Goal: Task Accomplishment & Management: Use online tool/utility

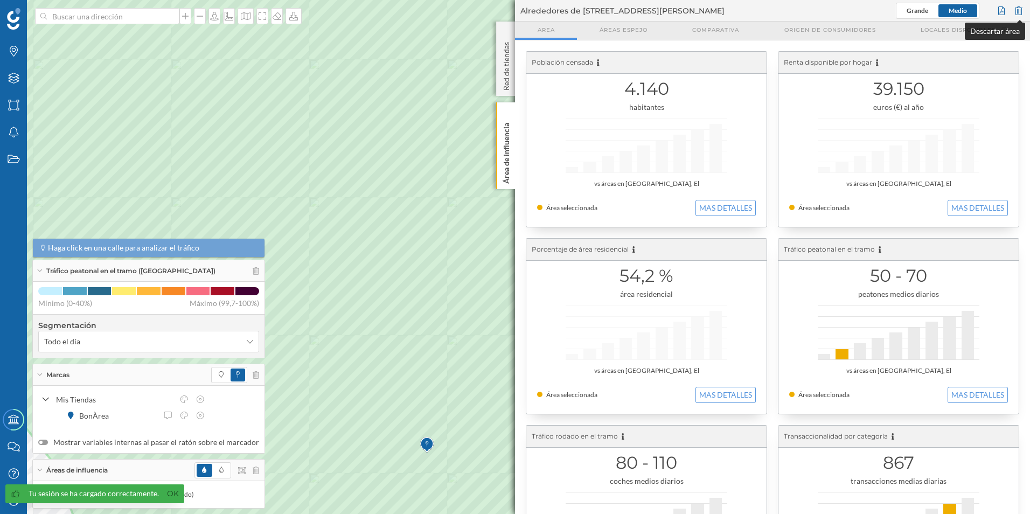
click at [1019, 8] on div at bounding box center [1019, 11] width 12 height 16
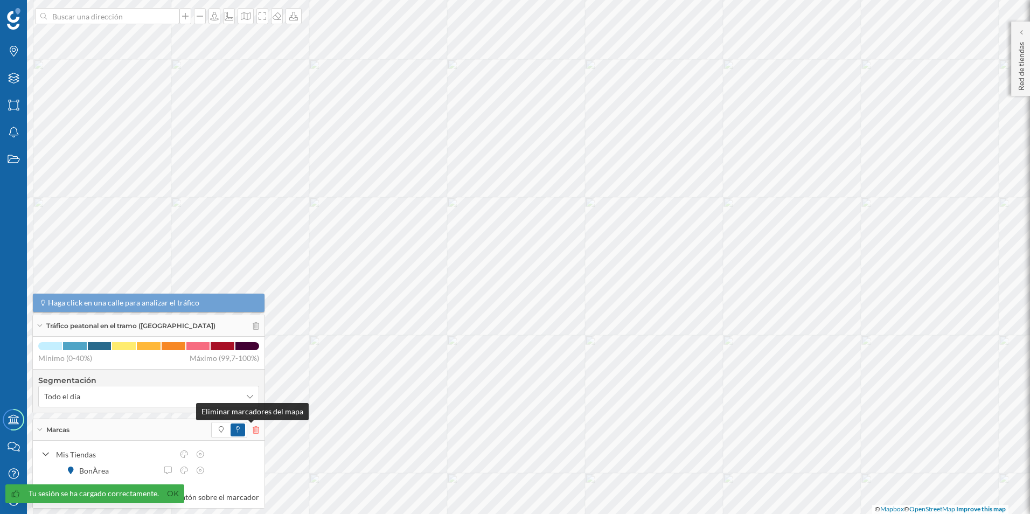
click at [253, 429] on icon at bounding box center [256, 430] width 6 height 8
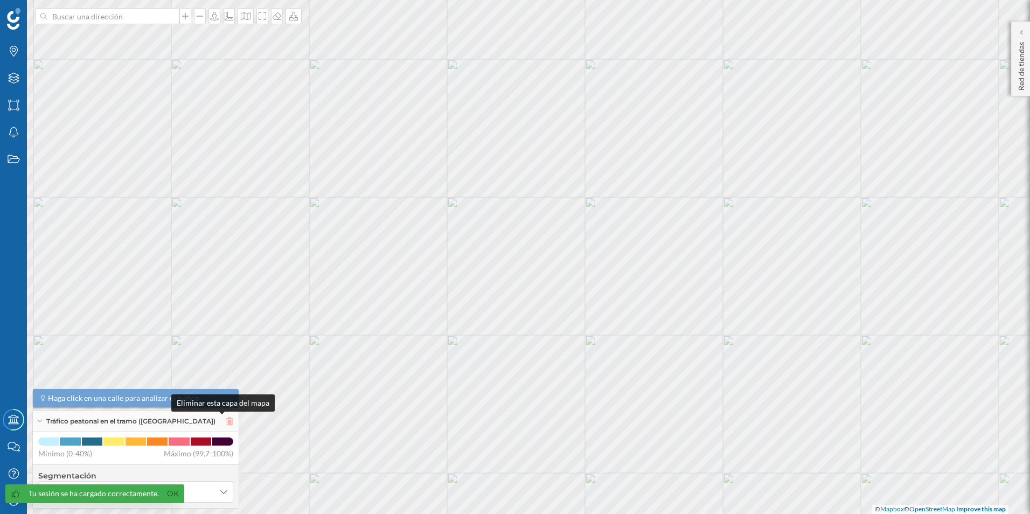
click at [226, 421] on icon at bounding box center [229, 422] width 6 height 8
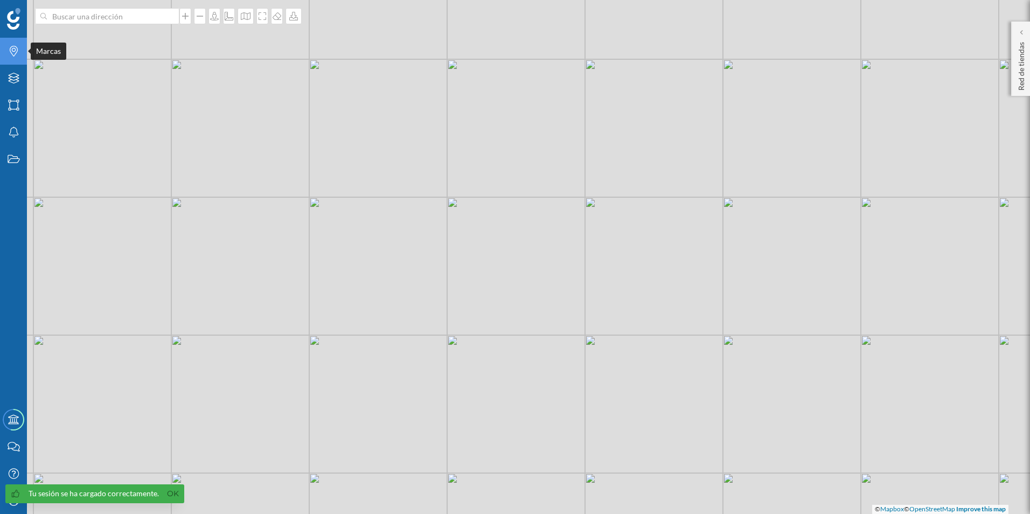
click at [18, 56] on icon "Marcas" at bounding box center [13, 51] width 13 height 11
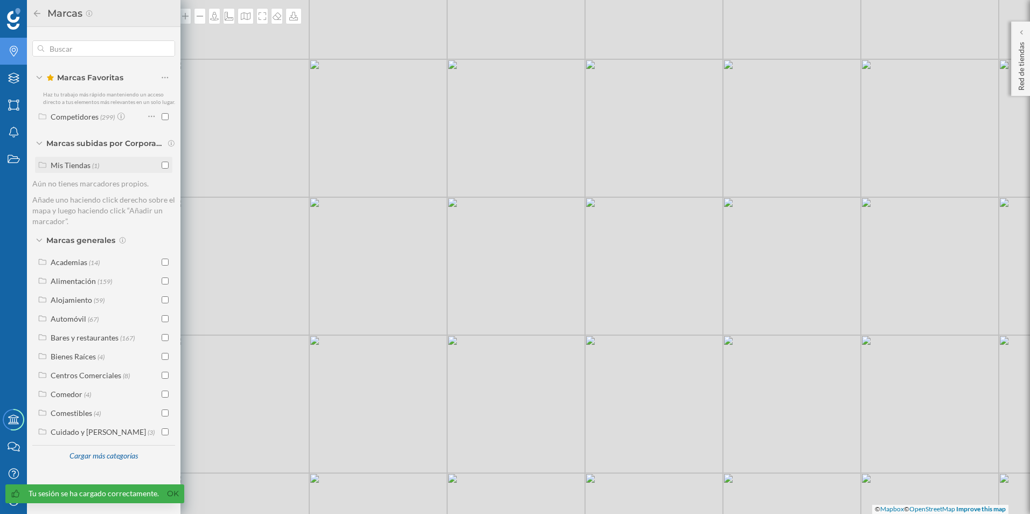
click at [164, 164] on input "checkbox" at bounding box center [165, 165] width 7 height 7
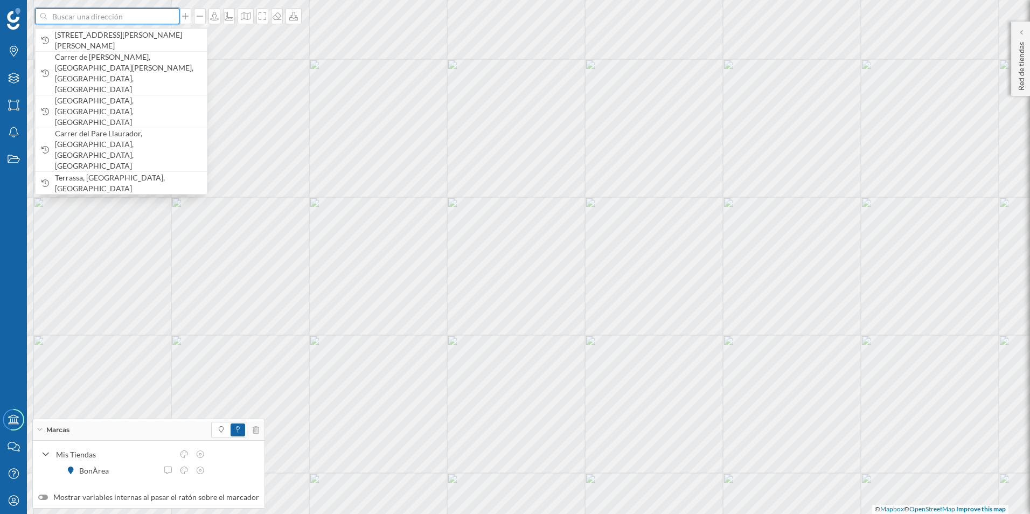
click at [118, 23] on input at bounding box center [107, 16] width 121 height 16
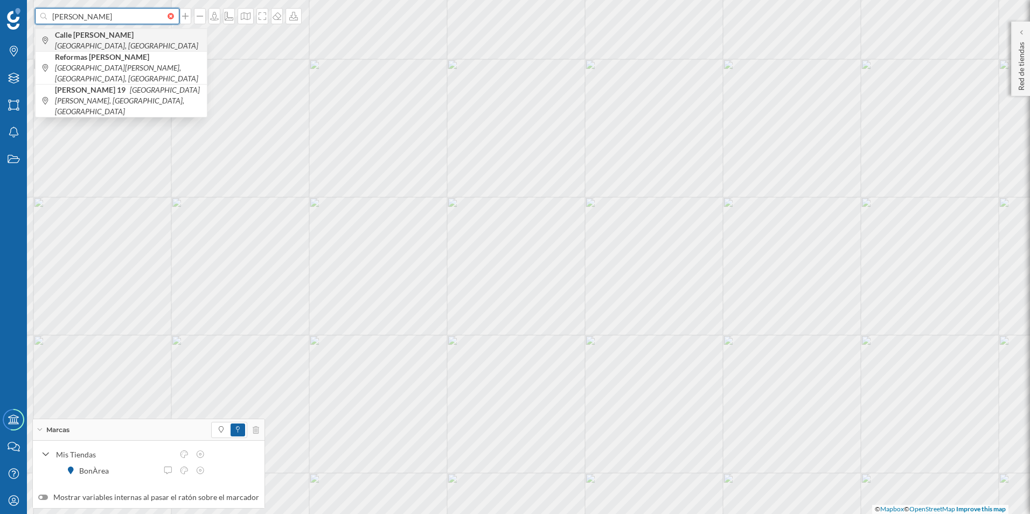
type input "[PERSON_NAME]"
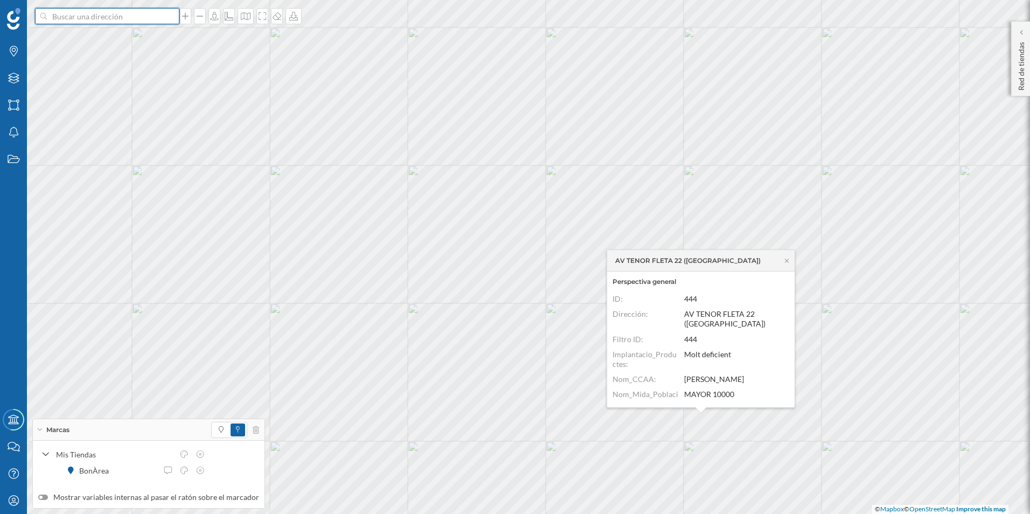
click at [106, 15] on input at bounding box center [107, 16] width 121 height 16
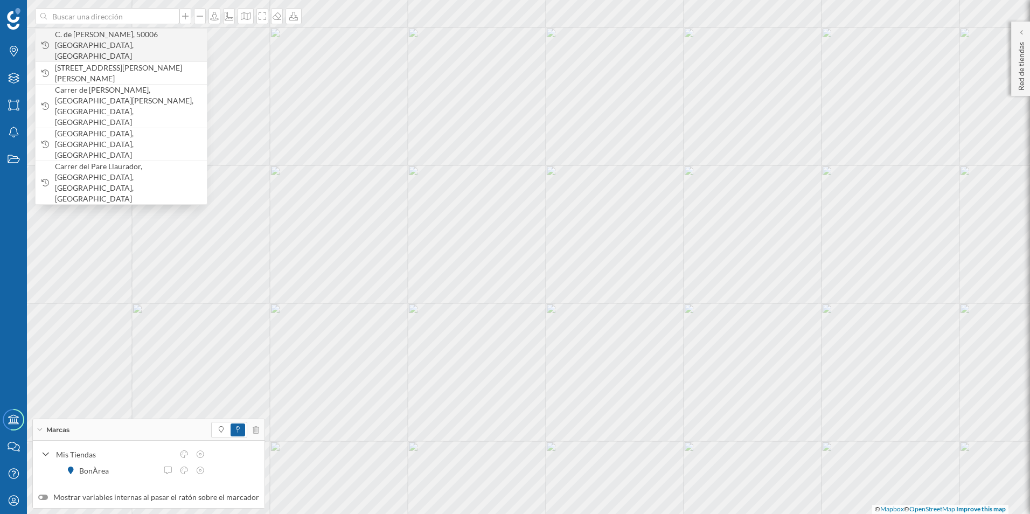
click at [109, 35] on span "C. de [PERSON_NAME], 50006 [GEOGRAPHIC_DATA], [GEOGRAPHIC_DATA]" at bounding box center [128, 45] width 147 height 32
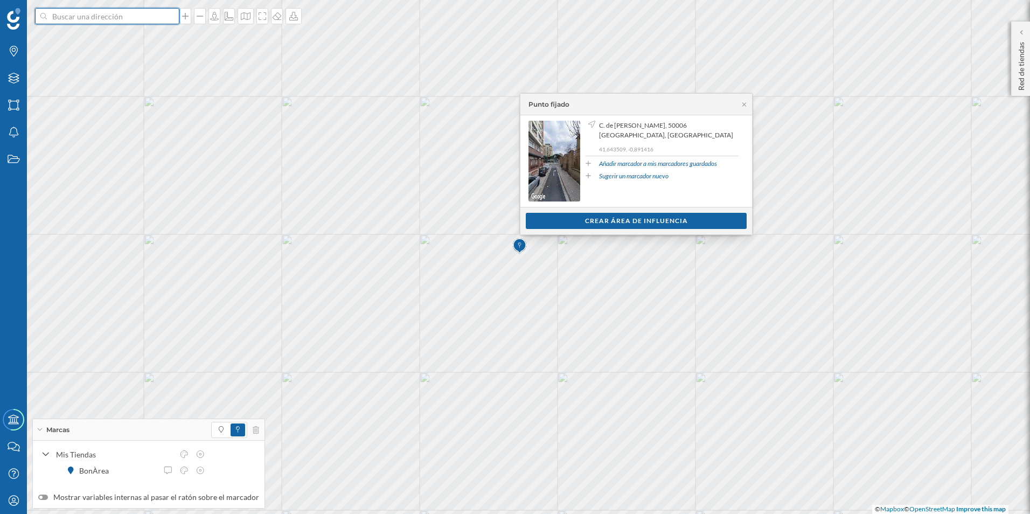
click at [136, 18] on input at bounding box center [107, 16] width 121 height 16
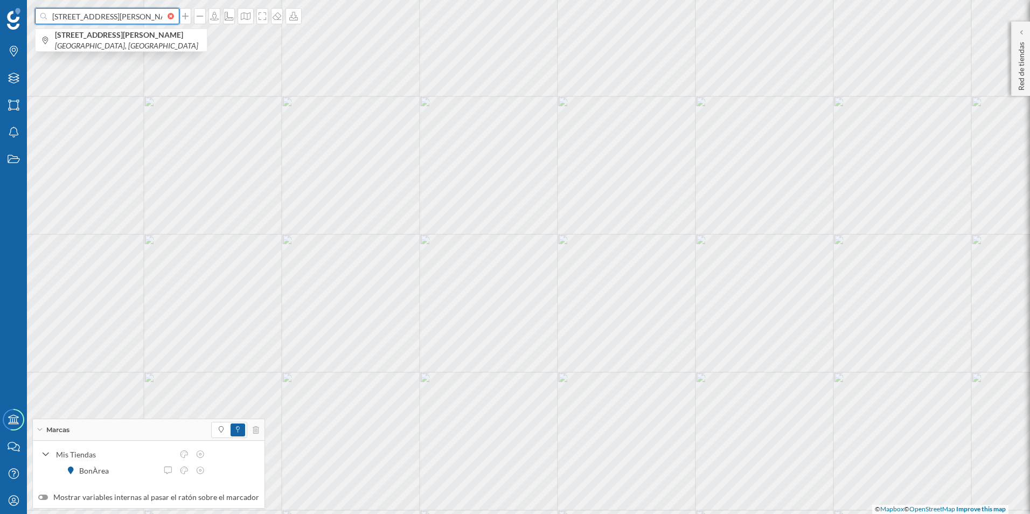
type input "[STREET_ADDRESS][PERSON_NAME]"
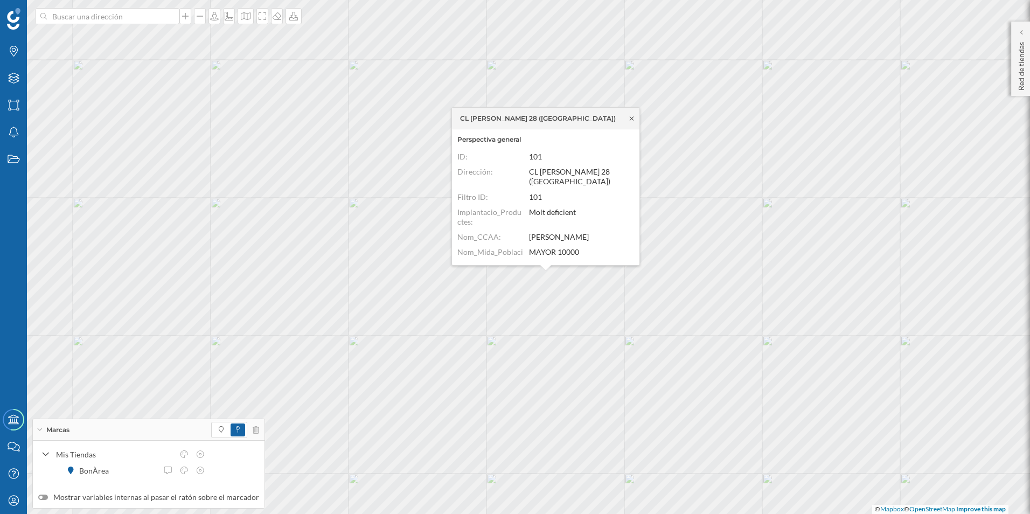
click at [630, 116] on icon at bounding box center [632, 118] width 8 height 6
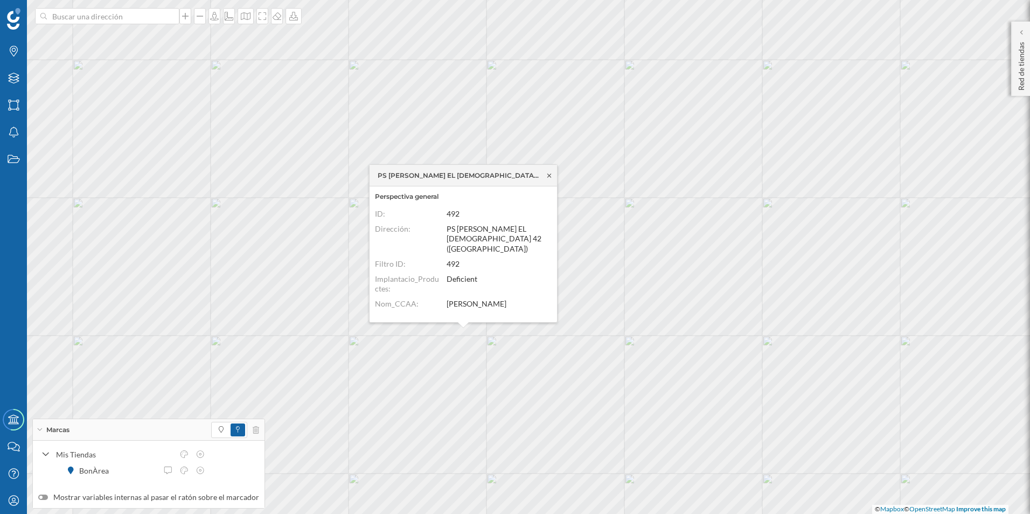
click at [548, 175] on icon at bounding box center [549, 175] width 8 height 6
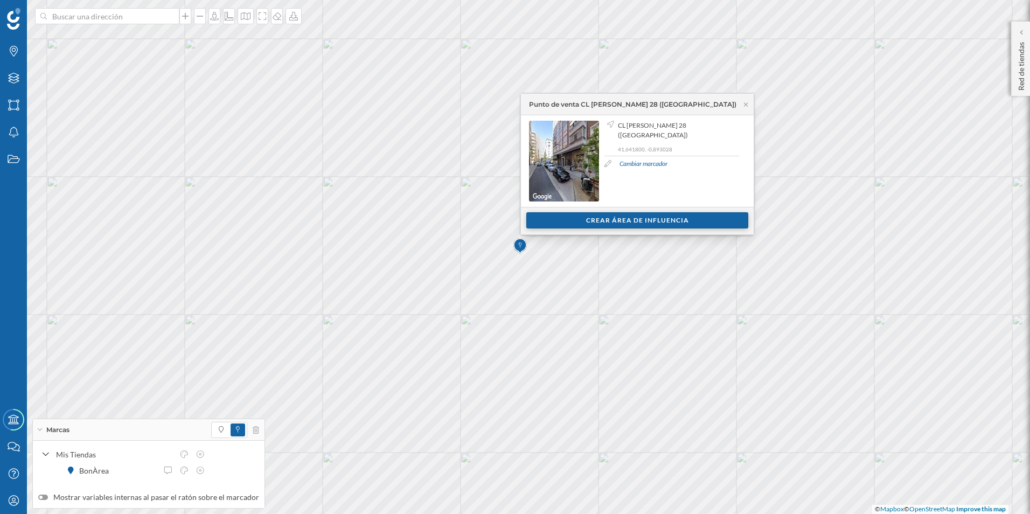
click at [654, 218] on div "Crear área de influencia" at bounding box center [637, 220] width 222 height 16
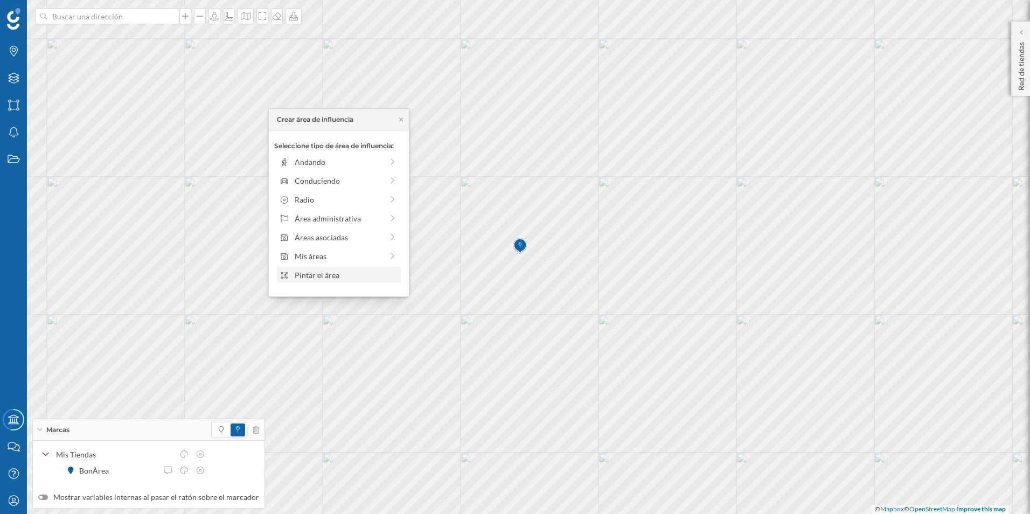
click at [314, 271] on div "Pintar el área" at bounding box center [346, 274] width 103 height 11
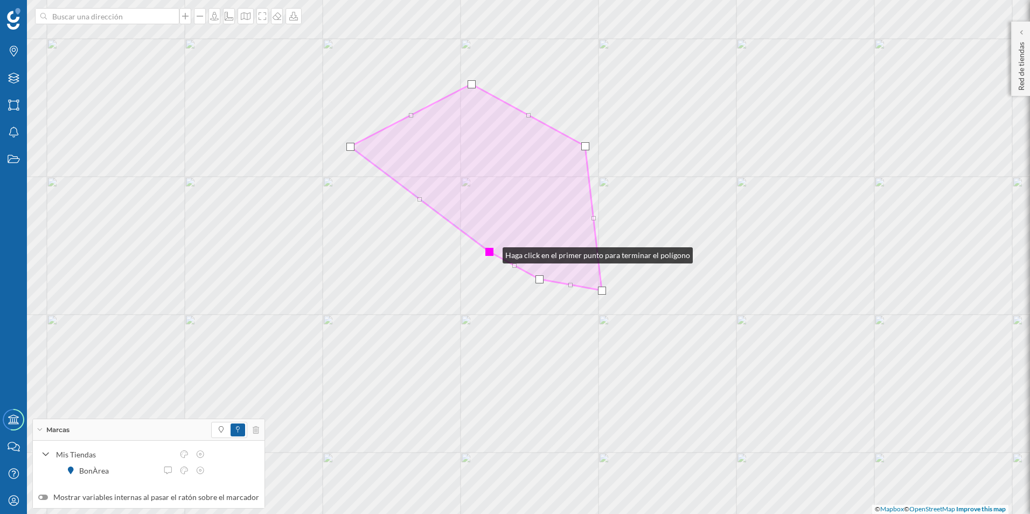
click at [492, 253] on div at bounding box center [490, 252] width 8 height 8
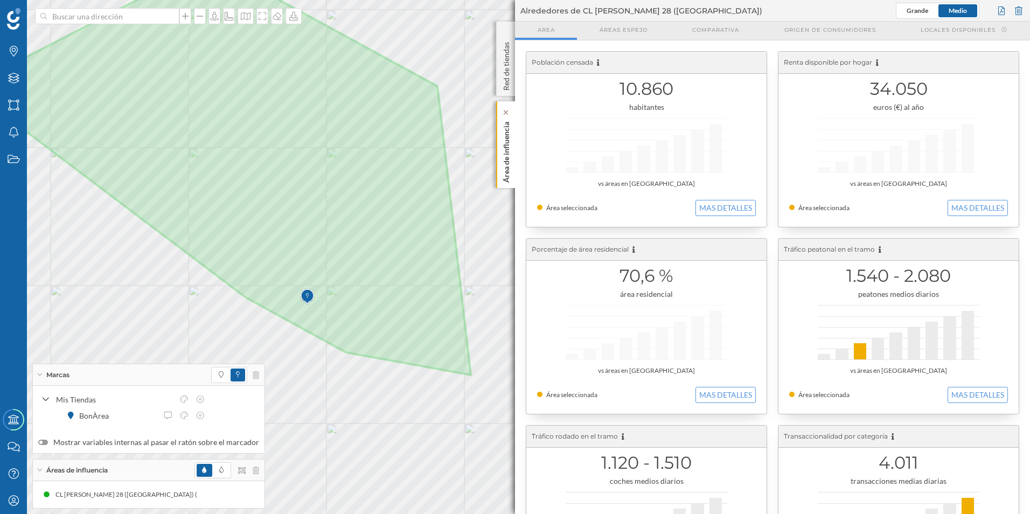
click at [504, 157] on p "Área de influencia" at bounding box center [506, 149] width 11 height 65
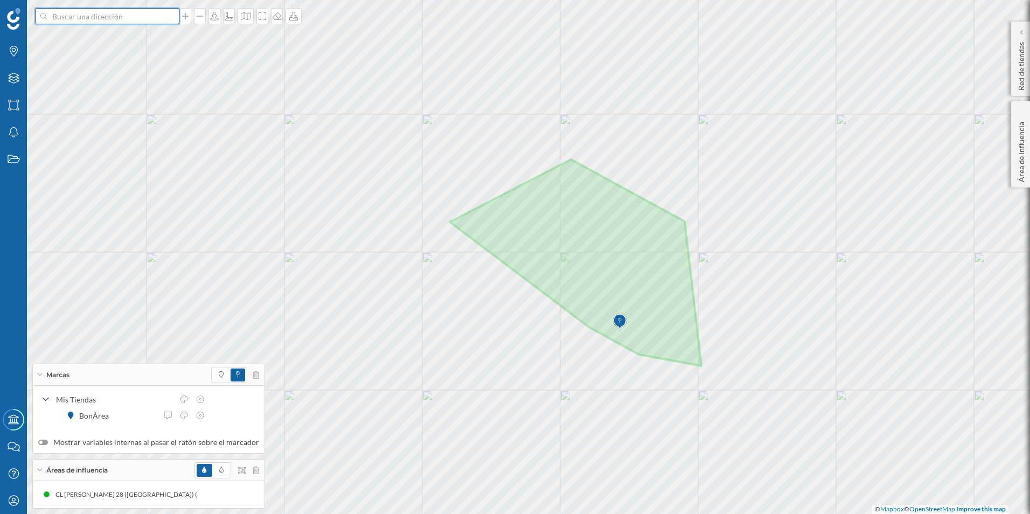
click at [145, 19] on input at bounding box center [107, 16] width 121 height 16
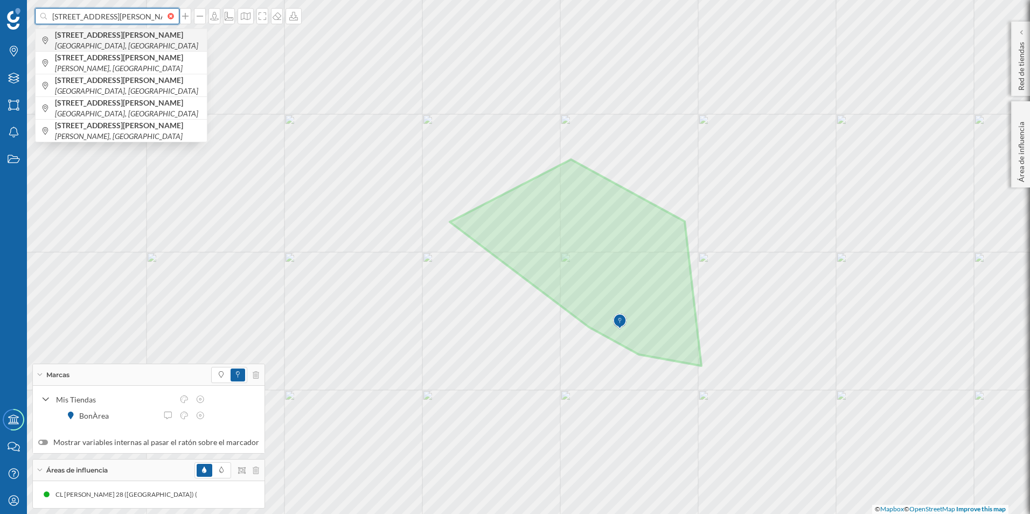
type input "[STREET_ADDRESS][PERSON_NAME]"
click at [125, 42] on span "[STREET_ADDRESS][PERSON_NAME]" at bounding box center [128, 41] width 147 height 22
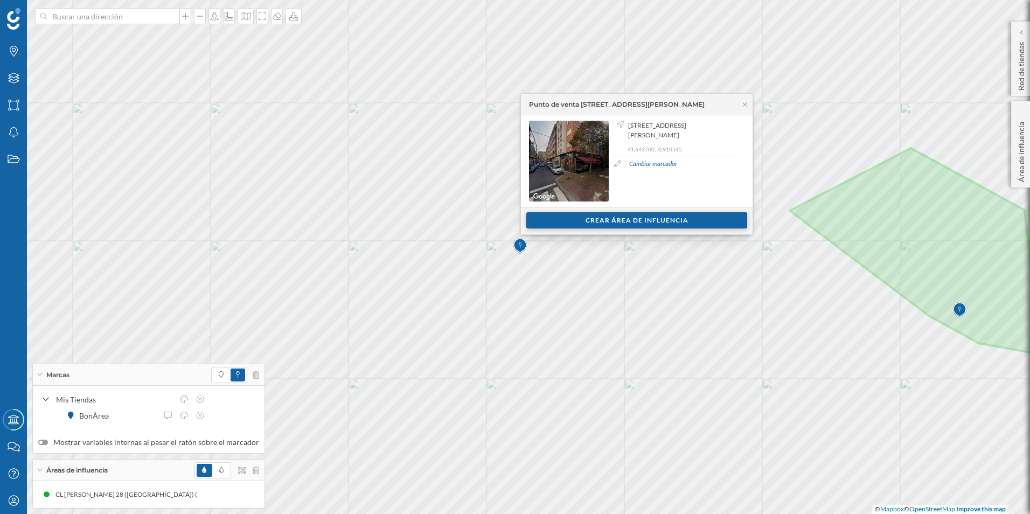
click at [638, 221] on div "Crear área de influencia" at bounding box center [636, 220] width 221 height 16
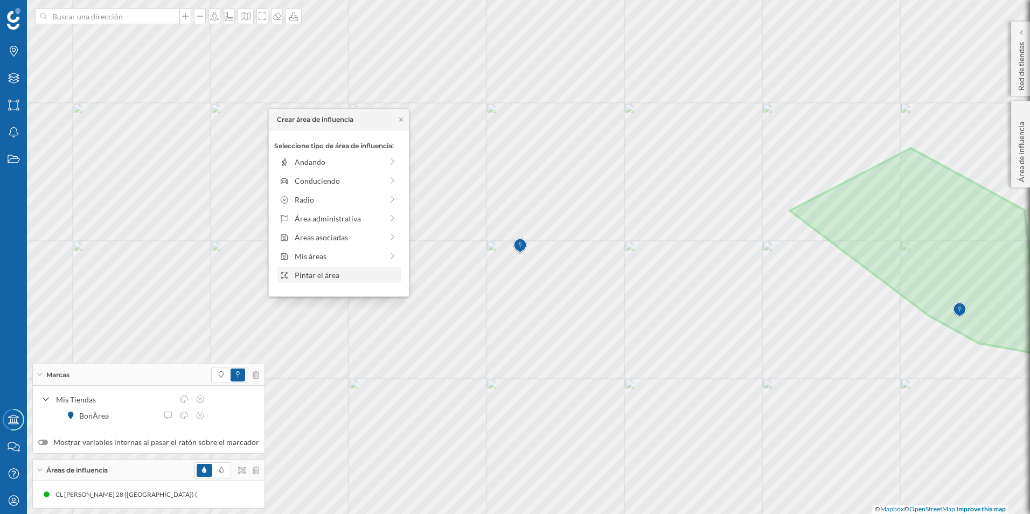
click at [314, 275] on div "Pintar el área" at bounding box center [346, 274] width 103 height 11
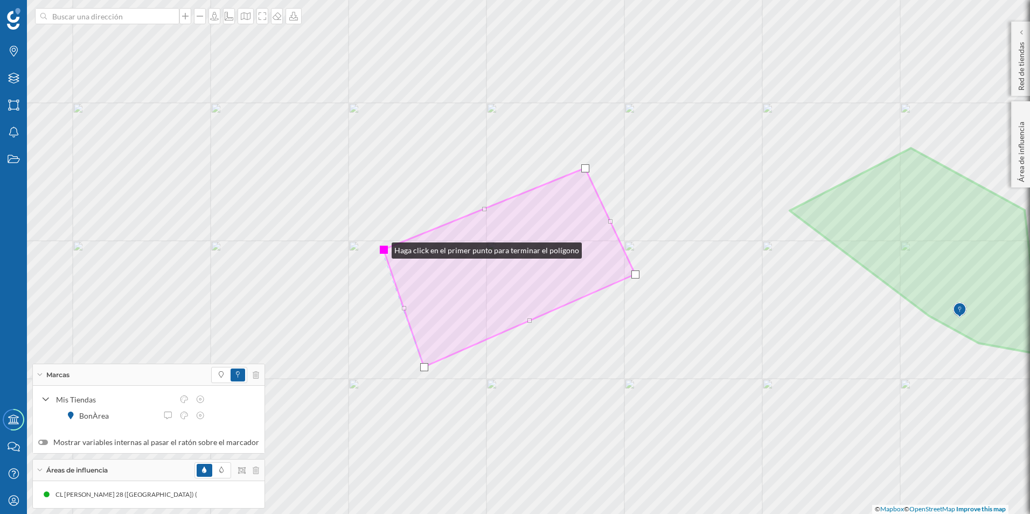
click at [381, 248] on div at bounding box center [384, 250] width 8 height 8
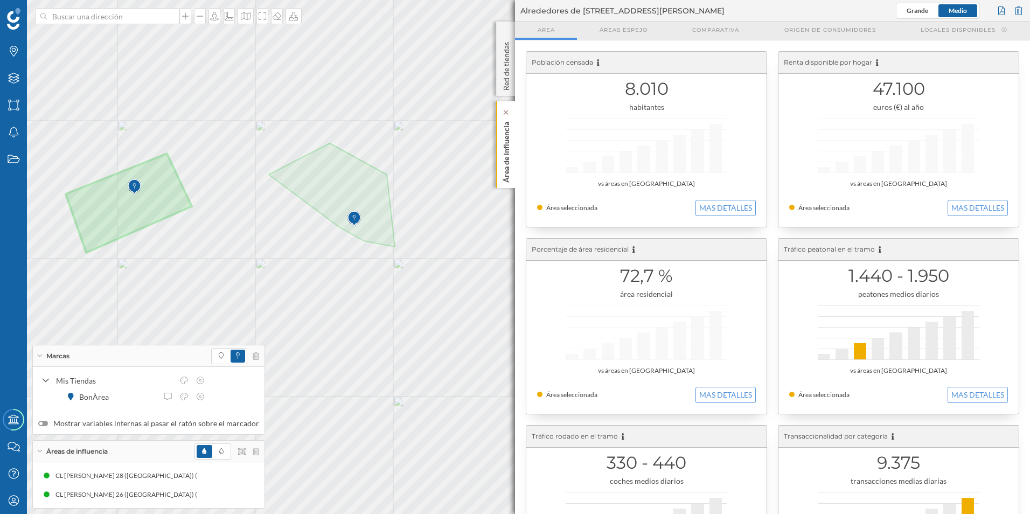
click at [504, 143] on p "Área de influencia" at bounding box center [506, 149] width 11 height 65
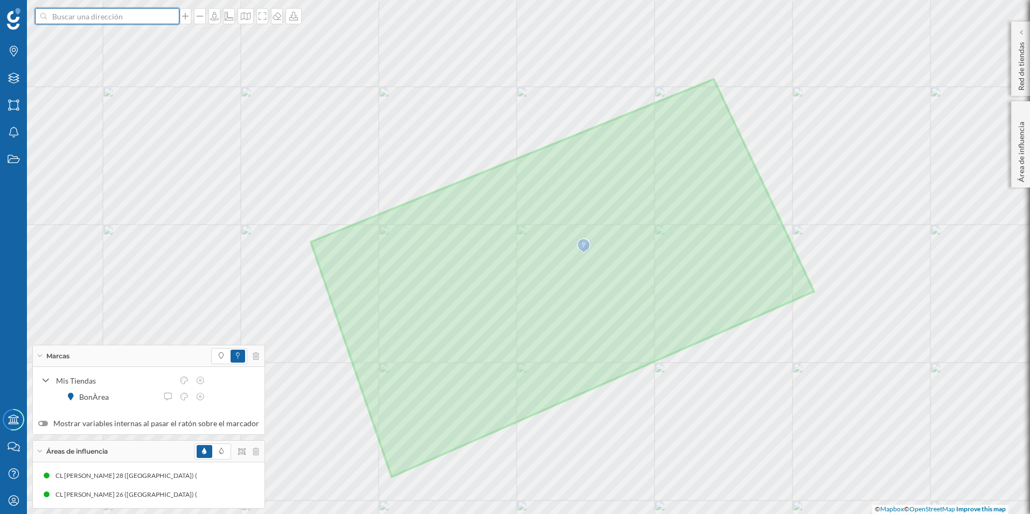
click at [120, 20] on input at bounding box center [107, 16] width 121 height 16
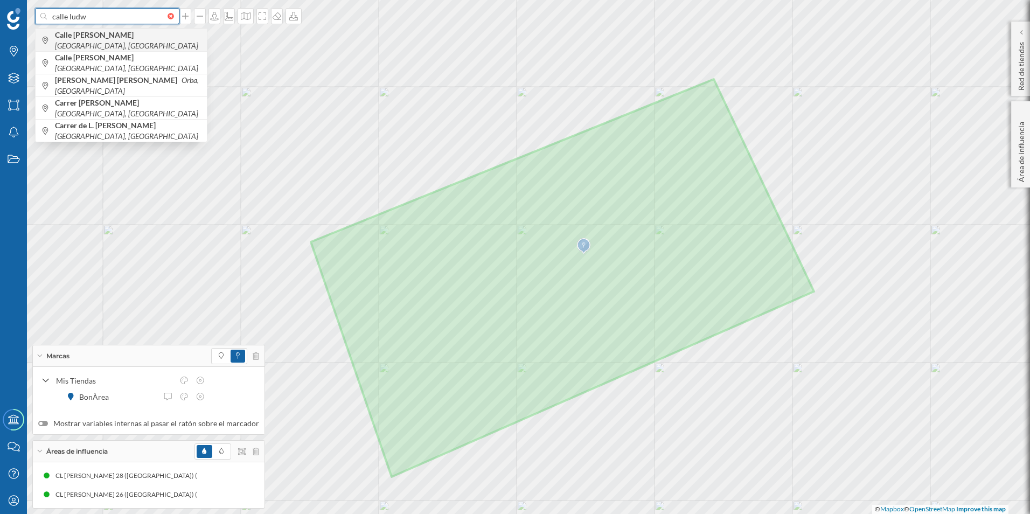
type input "calle ludw"
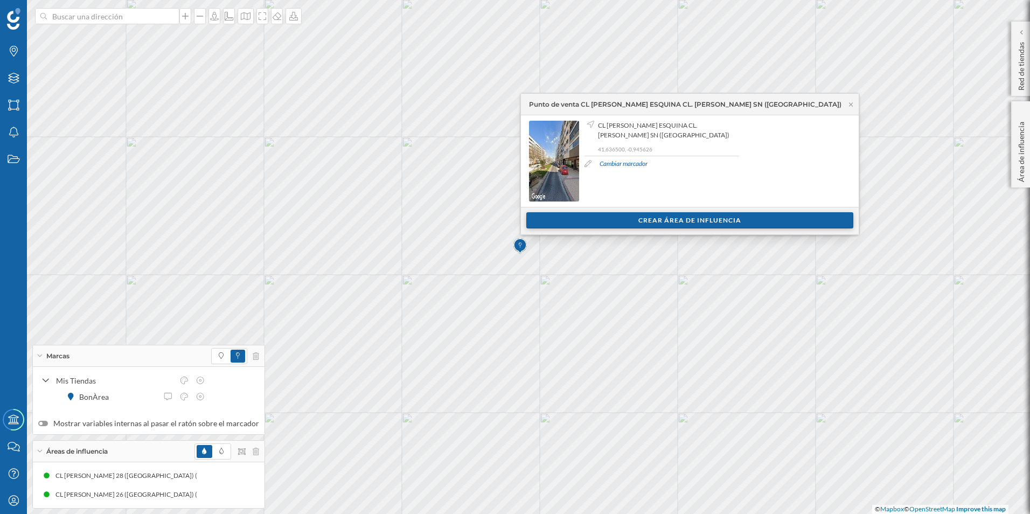
click at [679, 222] on div "Crear área de influencia" at bounding box center [689, 220] width 327 height 16
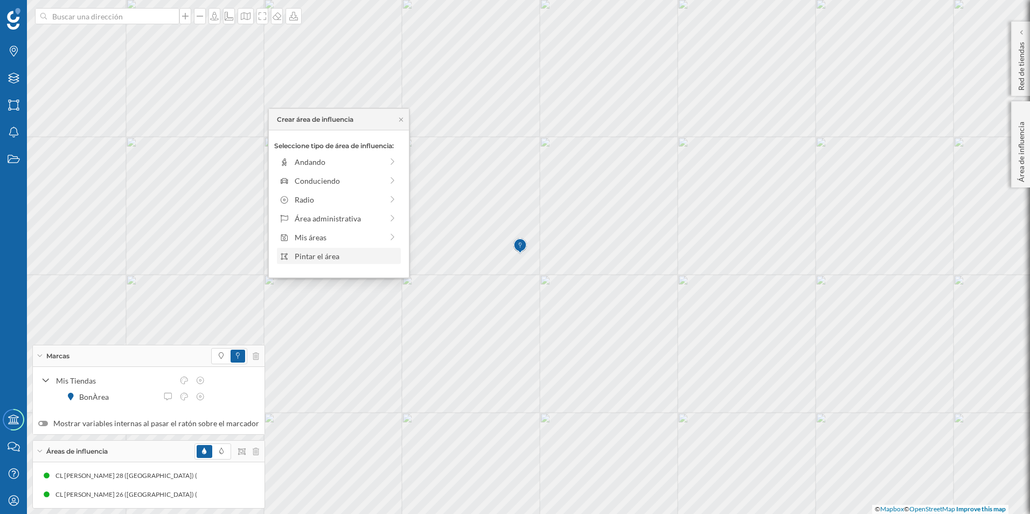
click at [335, 255] on div "Pintar el área" at bounding box center [346, 256] width 103 height 11
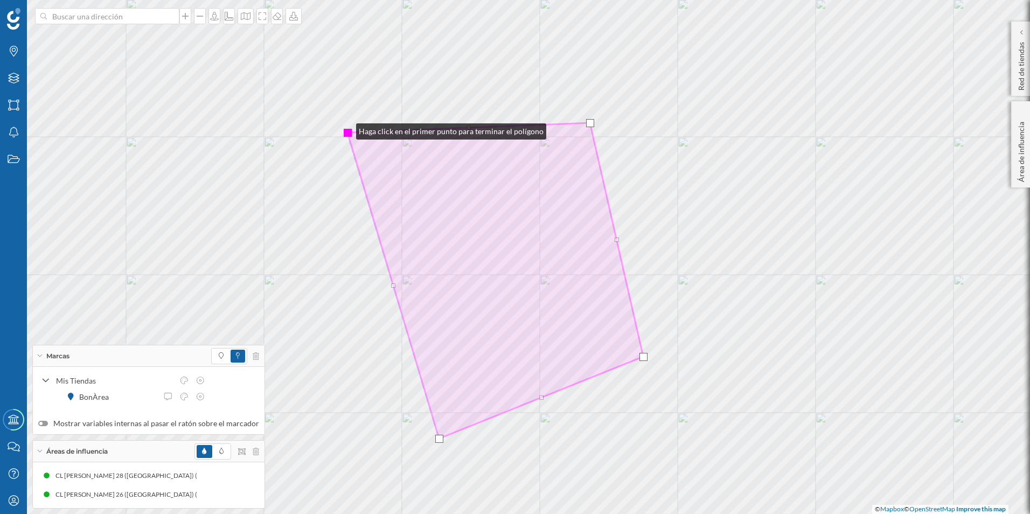
click at [345, 129] on div at bounding box center [348, 133] width 8 height 8
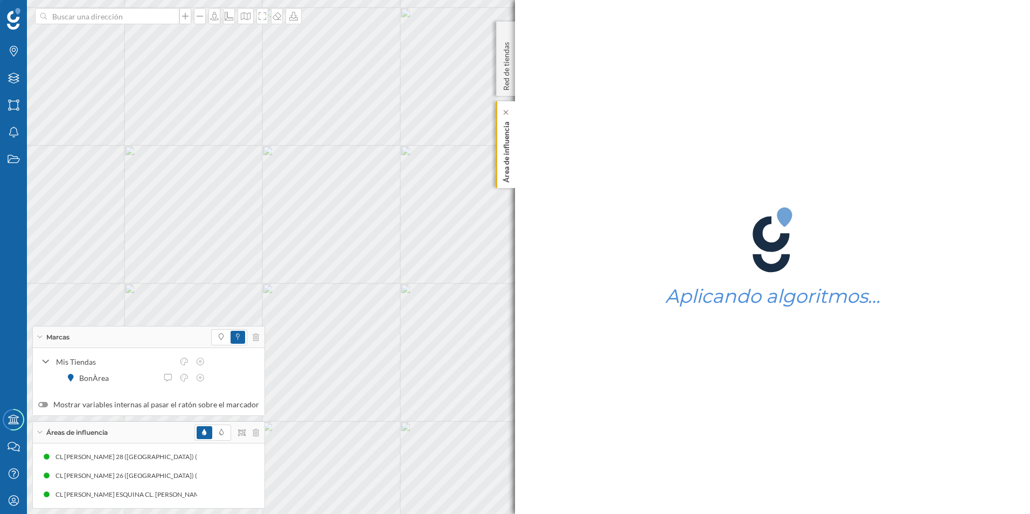
click at [510, 162] on p "Área de influencia" at bounding box center [506, 149] width 11 height 65
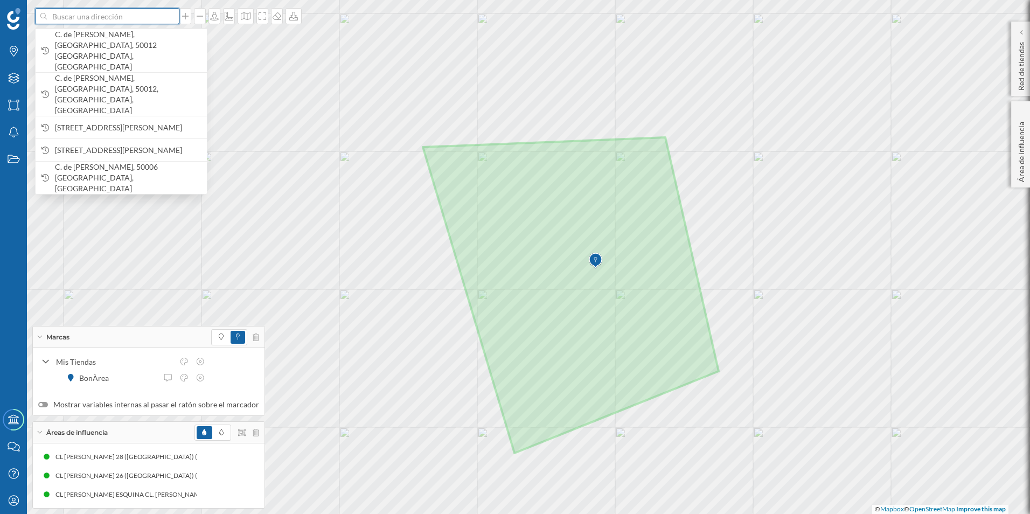
click at [112, 21] on input at bounding box center [107, 16] width 121 height 16
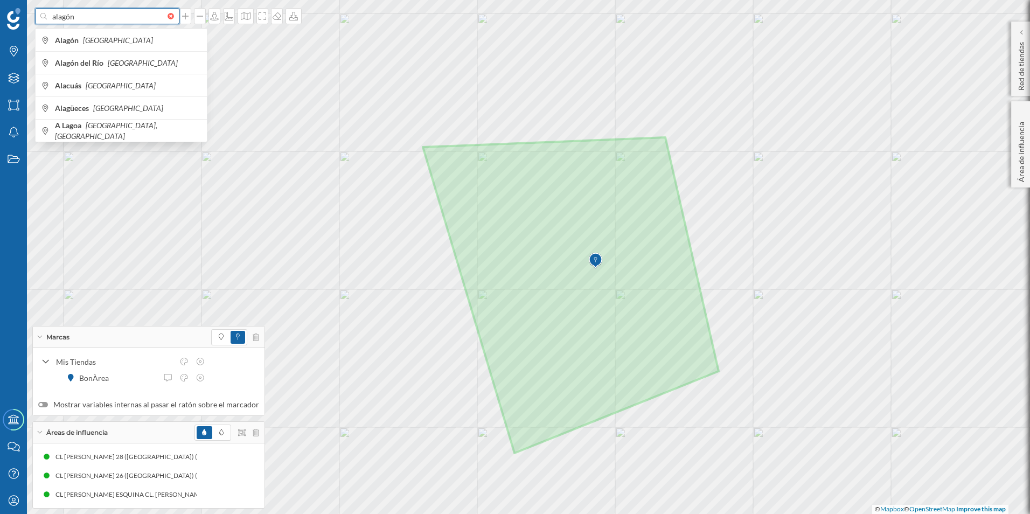
type input "alagón"
